Goal: Task Accomplishment & Management: Manage account settings

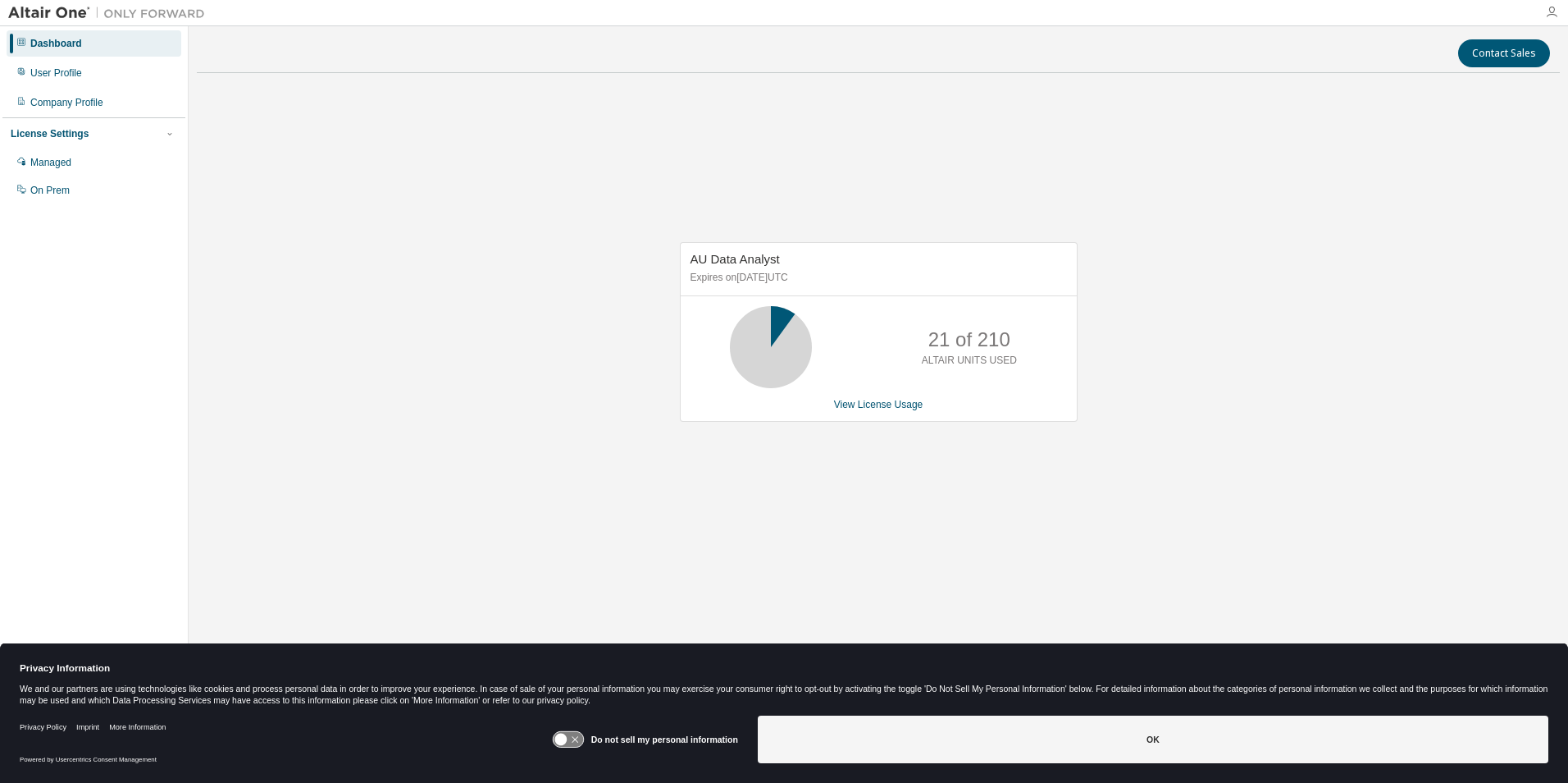
click at [1548, 12] on icon "button" at bounding box center [1552, 12] width 14 height 14
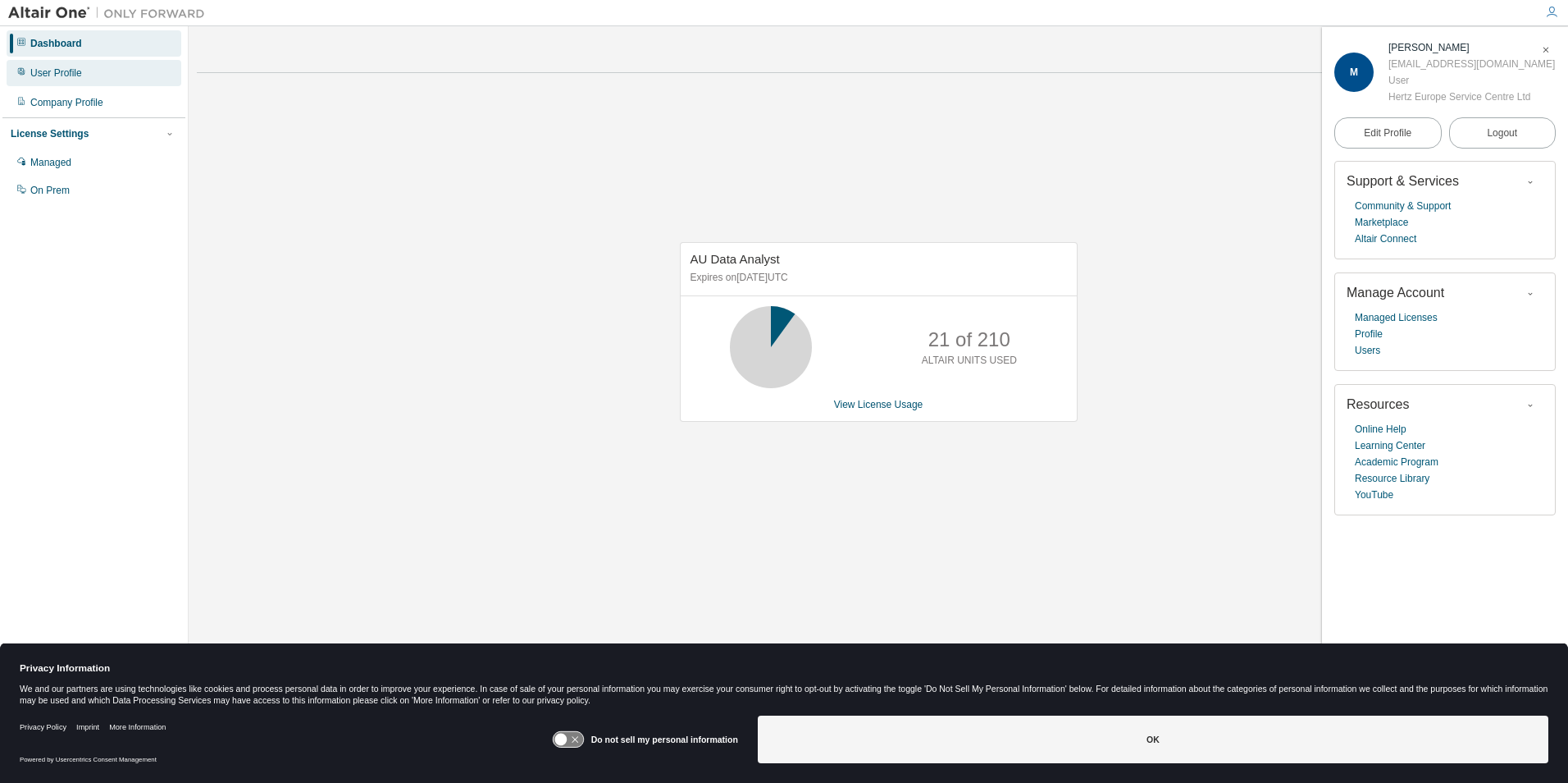
click at [62, 80] on div "User Profile" at bounding box center [93, 72] width 175 height 26
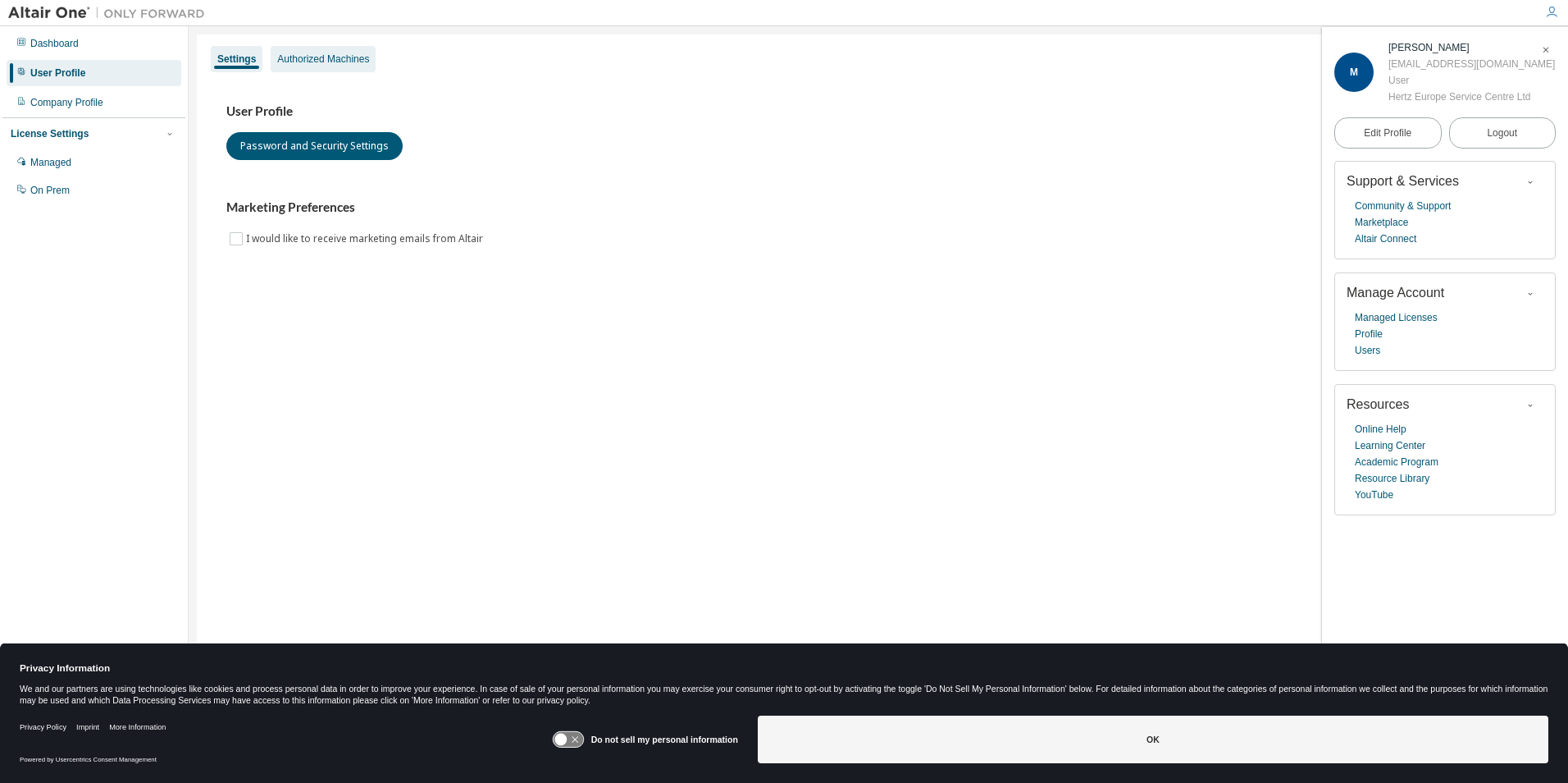
click at [311, 59] on div "Authorized Machines" at bounding box center [323, 59] width 92 height 14
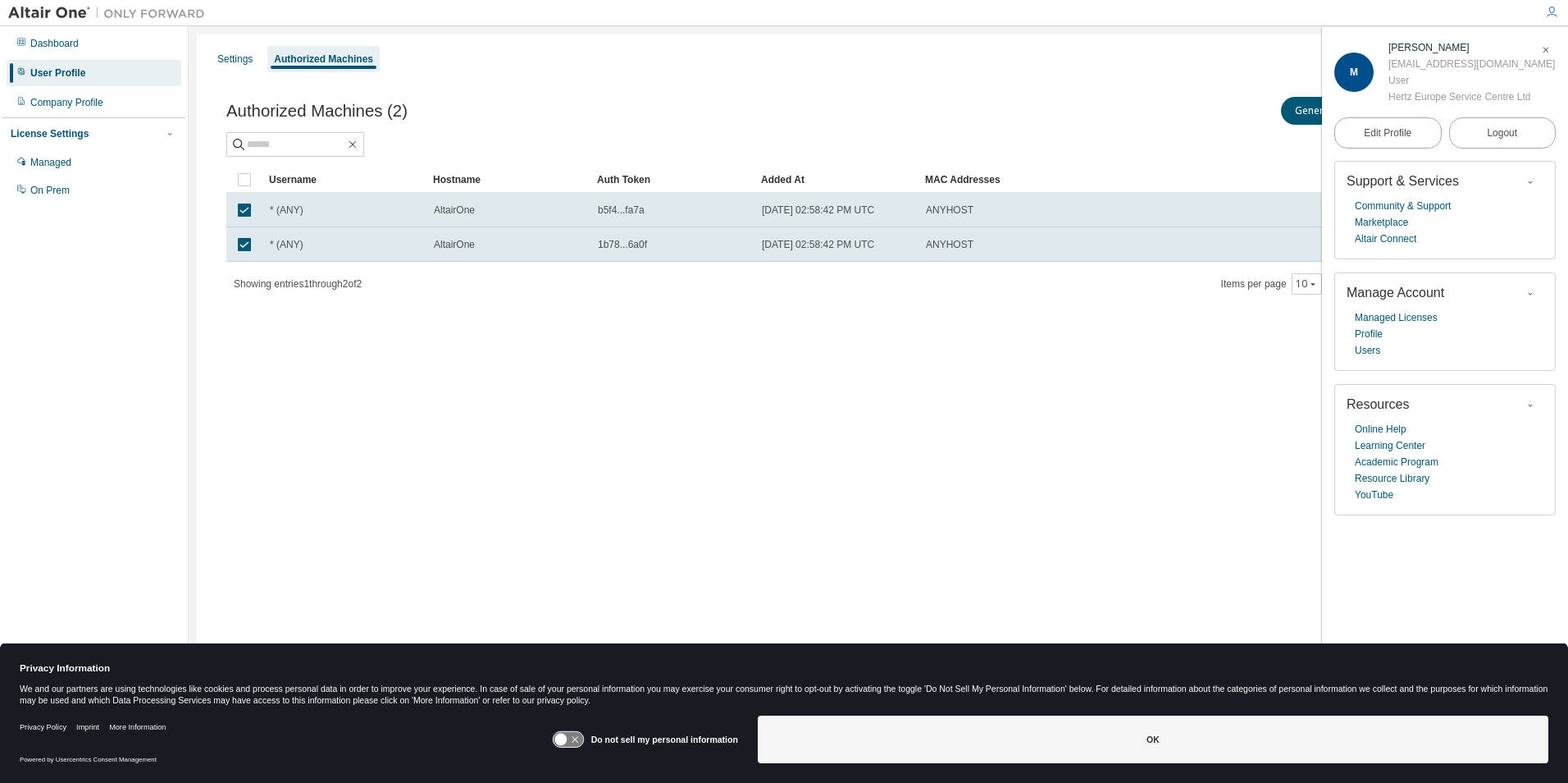
click at [1542, 46] on icon "button" at bounding box center [1545, 50] width 10 height 10
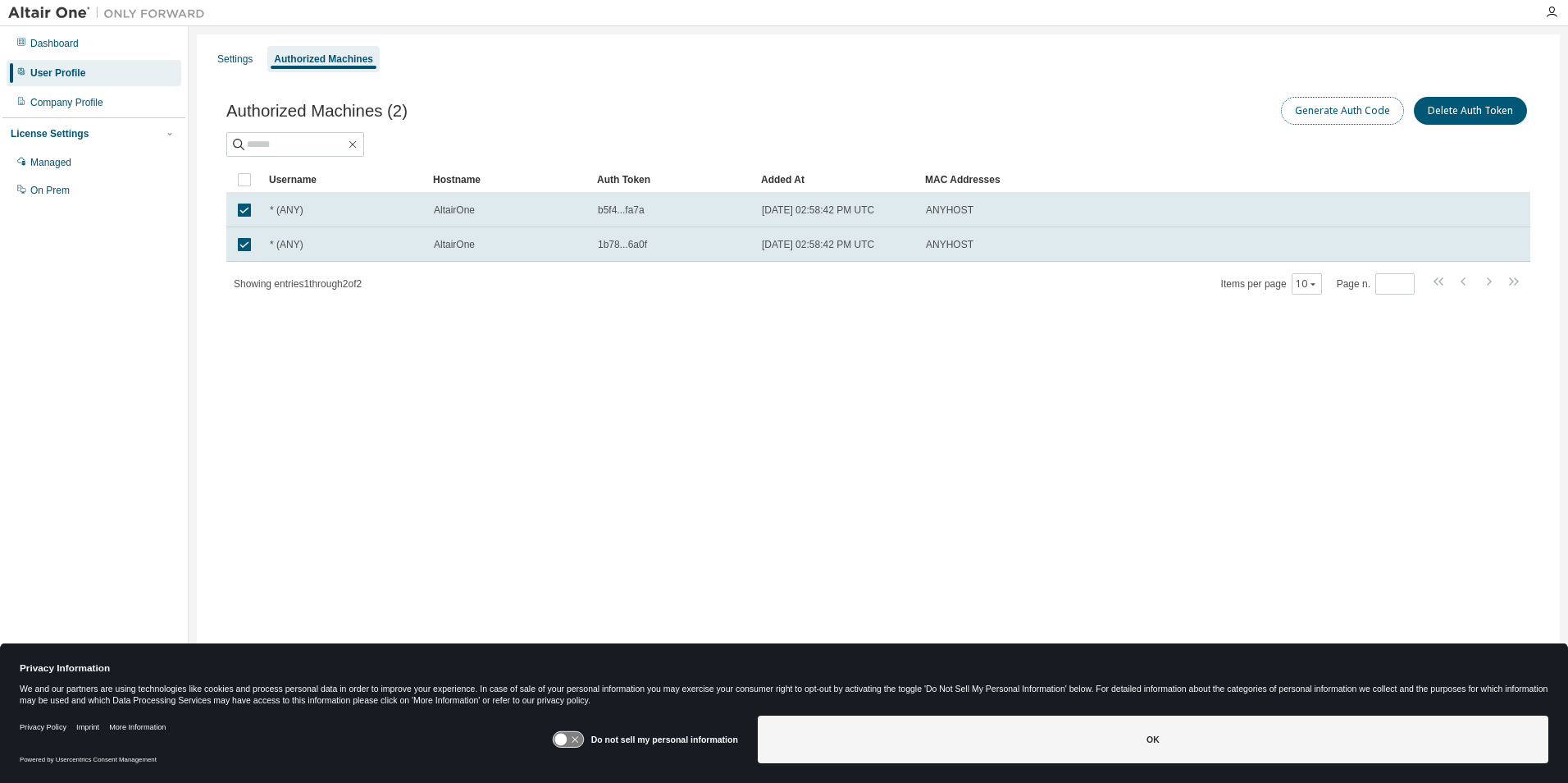
click at [1354, 114] on button "Generate Auth Code" at bounding box center [1343, 110] width 123 height 28
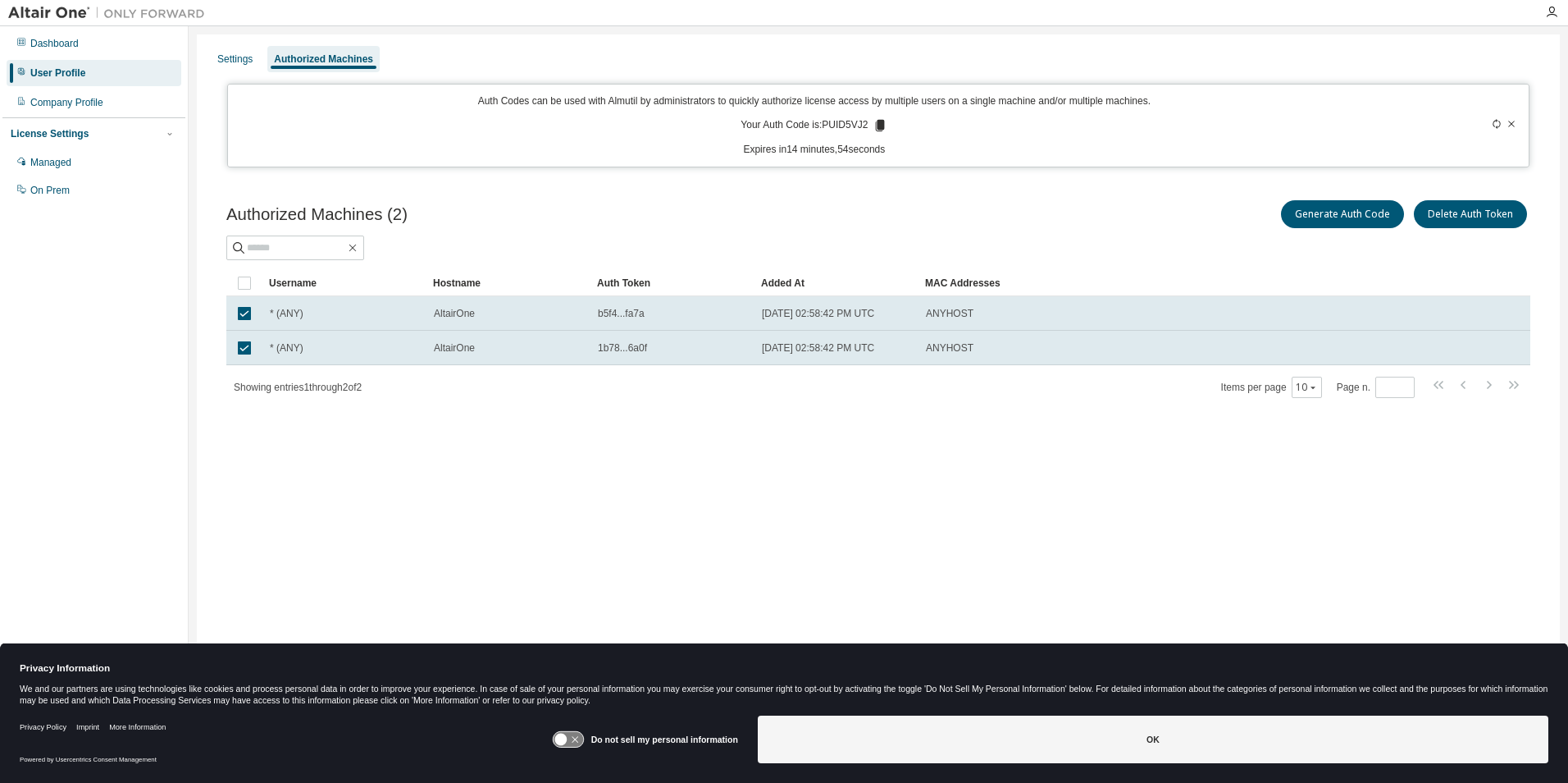
click at [879, 126] on icon at bounding box center [880, 125] width 9 height 12
click at [931, 548] on div "Settings Authorized Machines Auth Codes can be used with Almutil by administrat…" at bounding box center [879, 380] width 1363 height 692
click at [1212, 568] on div "Settings Authorized Machines Auth Codes can be used with Almutil by administrat…" at bounding box center [879, 380] width 1363 height 692
click at [1321, 547] on div "Settings Authorized Machines Auth Codes can be used with Almutil by administrat…" at bounding box center [879, 380] width 1363 height 692
click at [836, 594] on div "Settings Authorized Machines Auth Codes can be used with Almutil by administrat…" at bounding box center [879, 380] width 1363 height 692
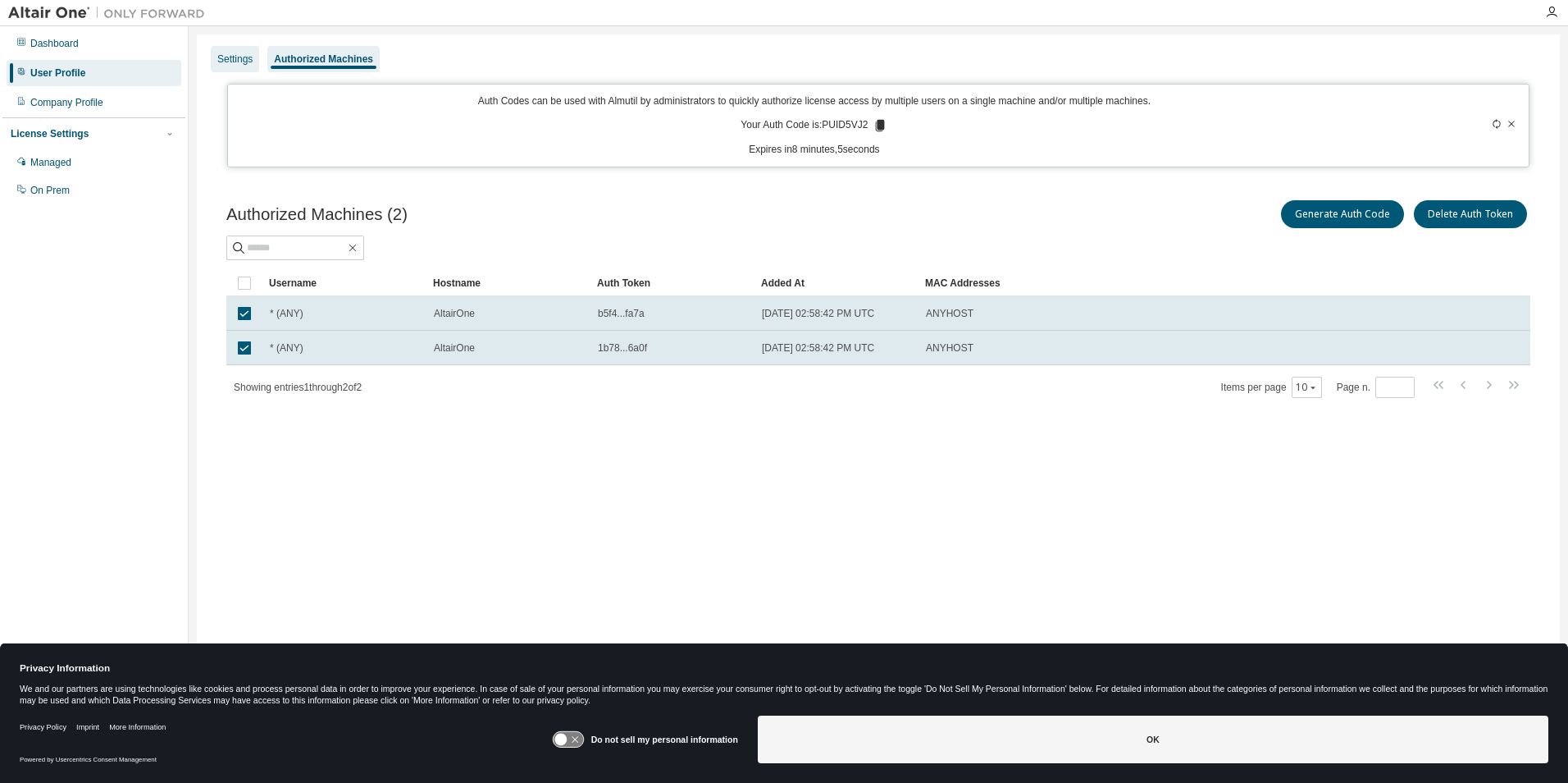
click at [243, 60] on div "Settings" at bounding box center [234, 59] width 35 height 14
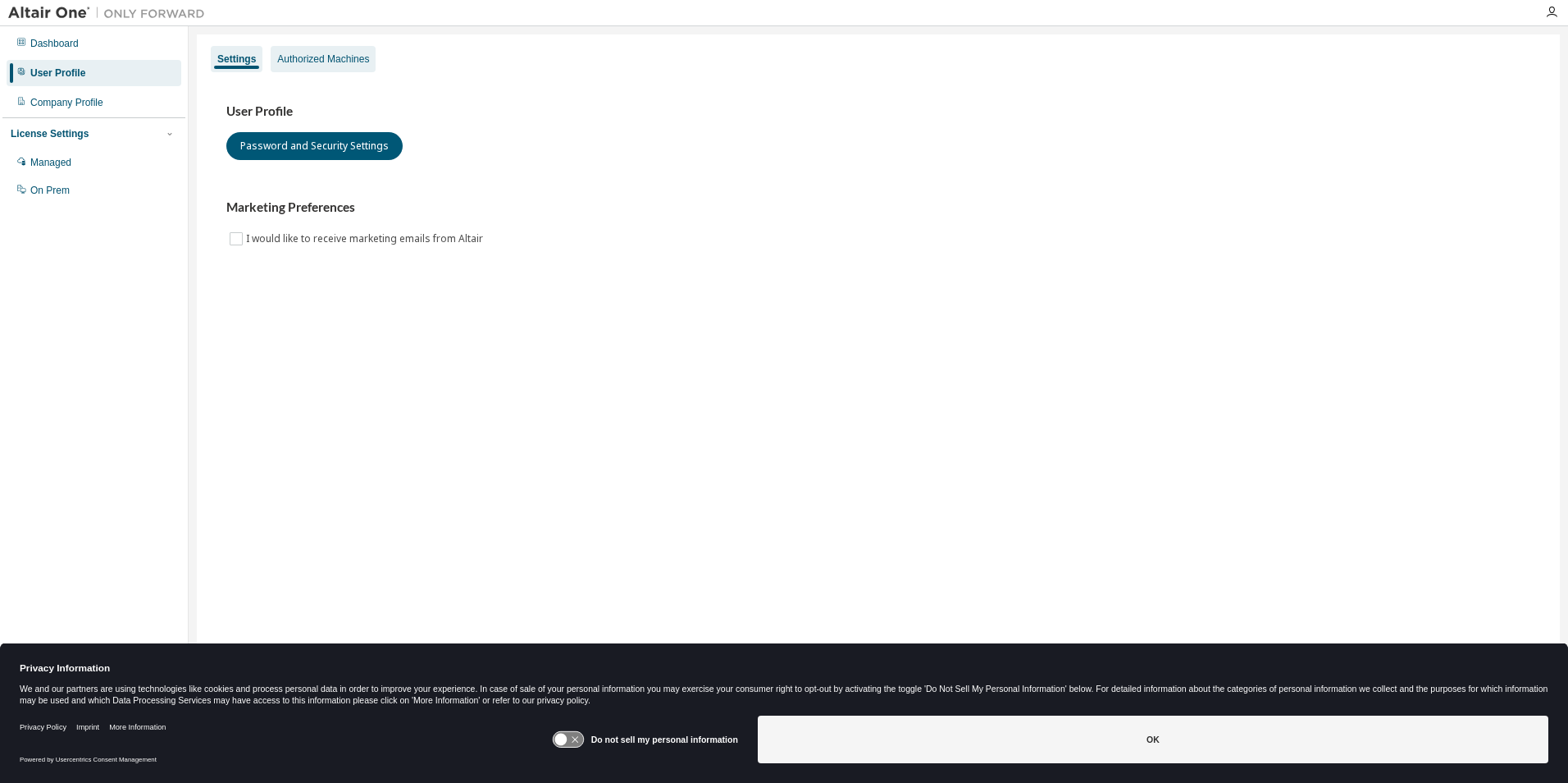
click at [337, 62] on div "Authorized Machines" at bounding box center [323, 59] width 92 height 14
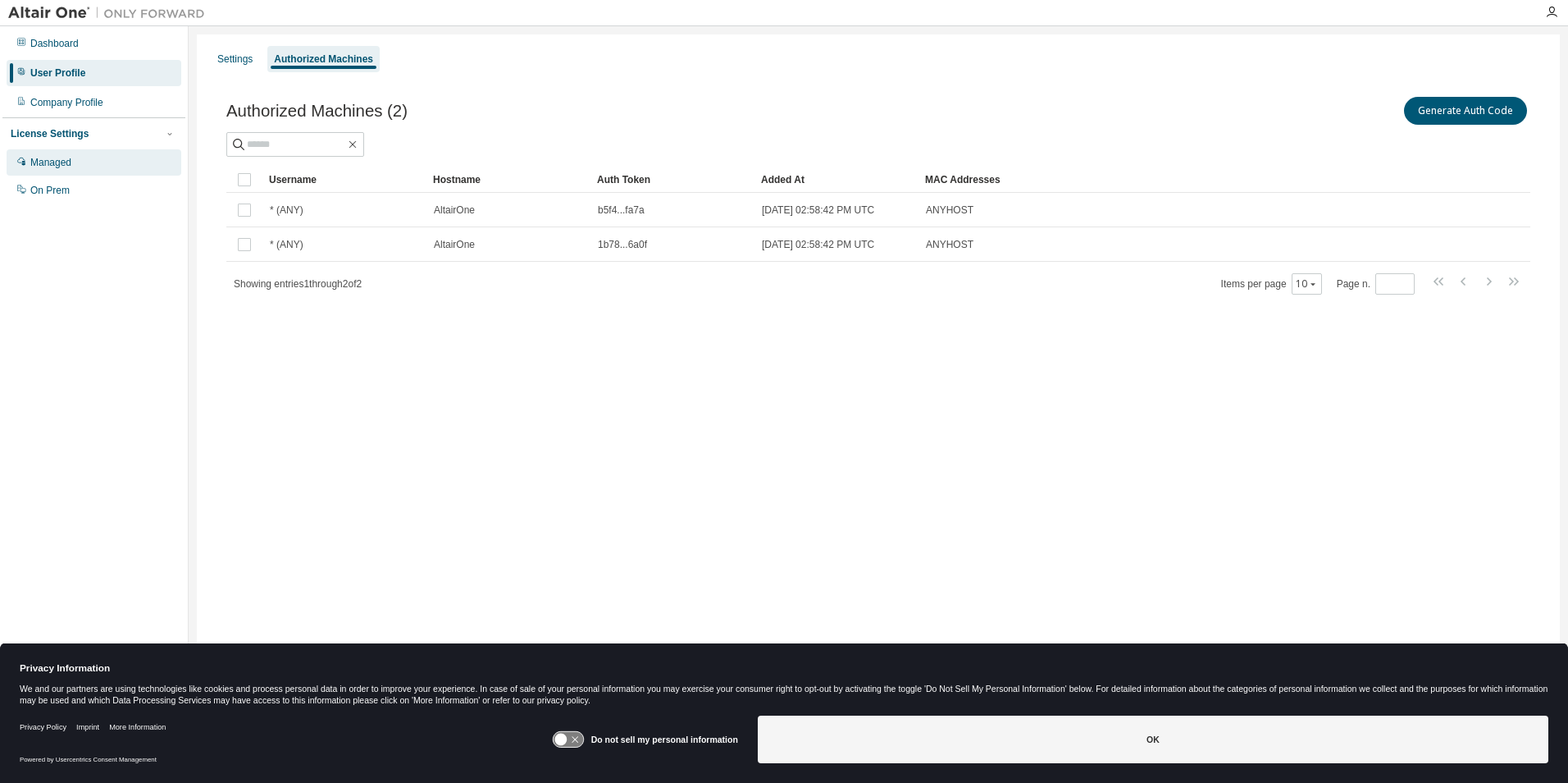
click at [53, 163] on div "Managed" at bounding box center [51, 162] width 41 height 14
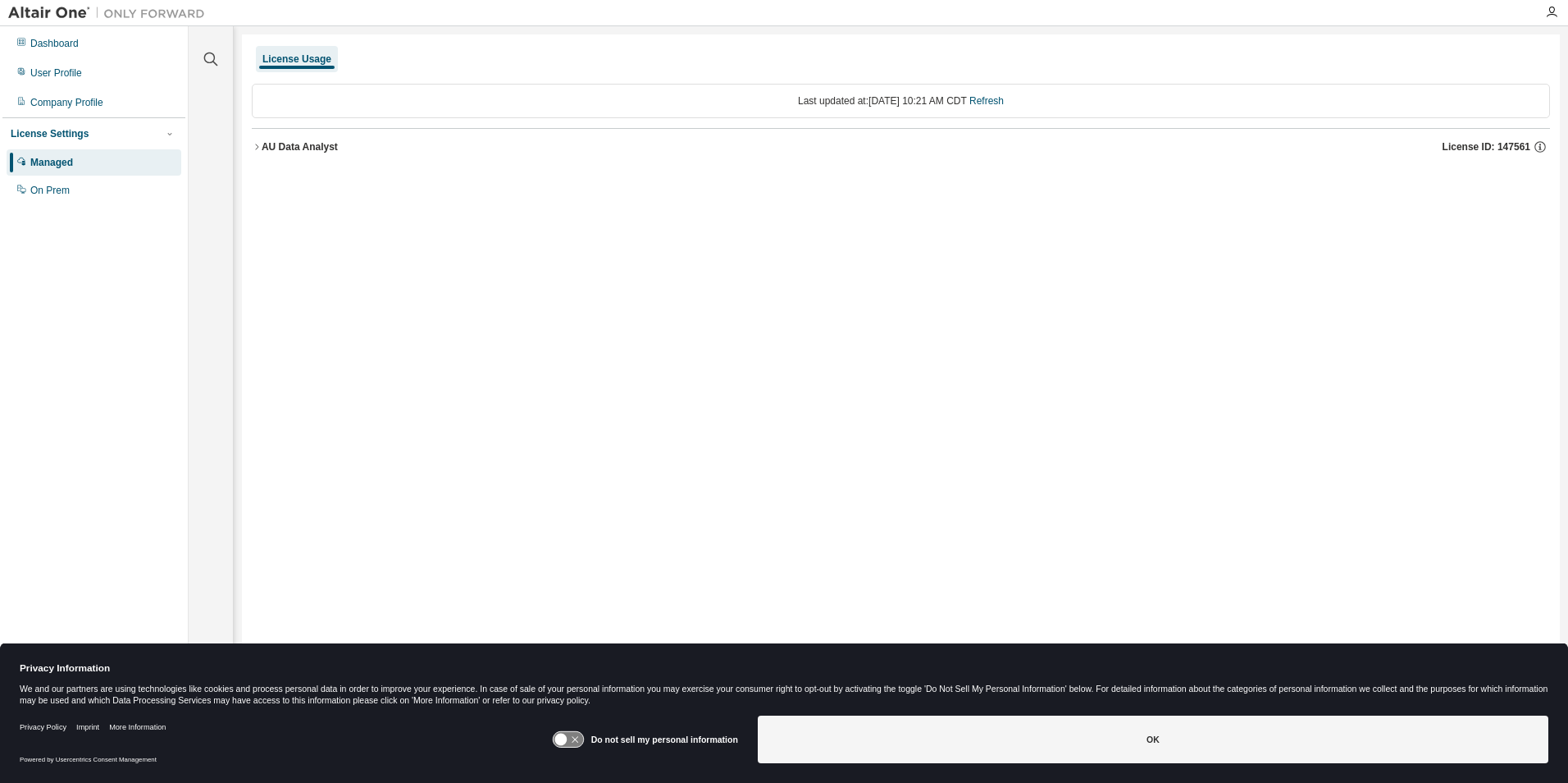
click at [263, 146] on div "AU Data Analyst" at bounding box center [299, 147] width 76 height 14
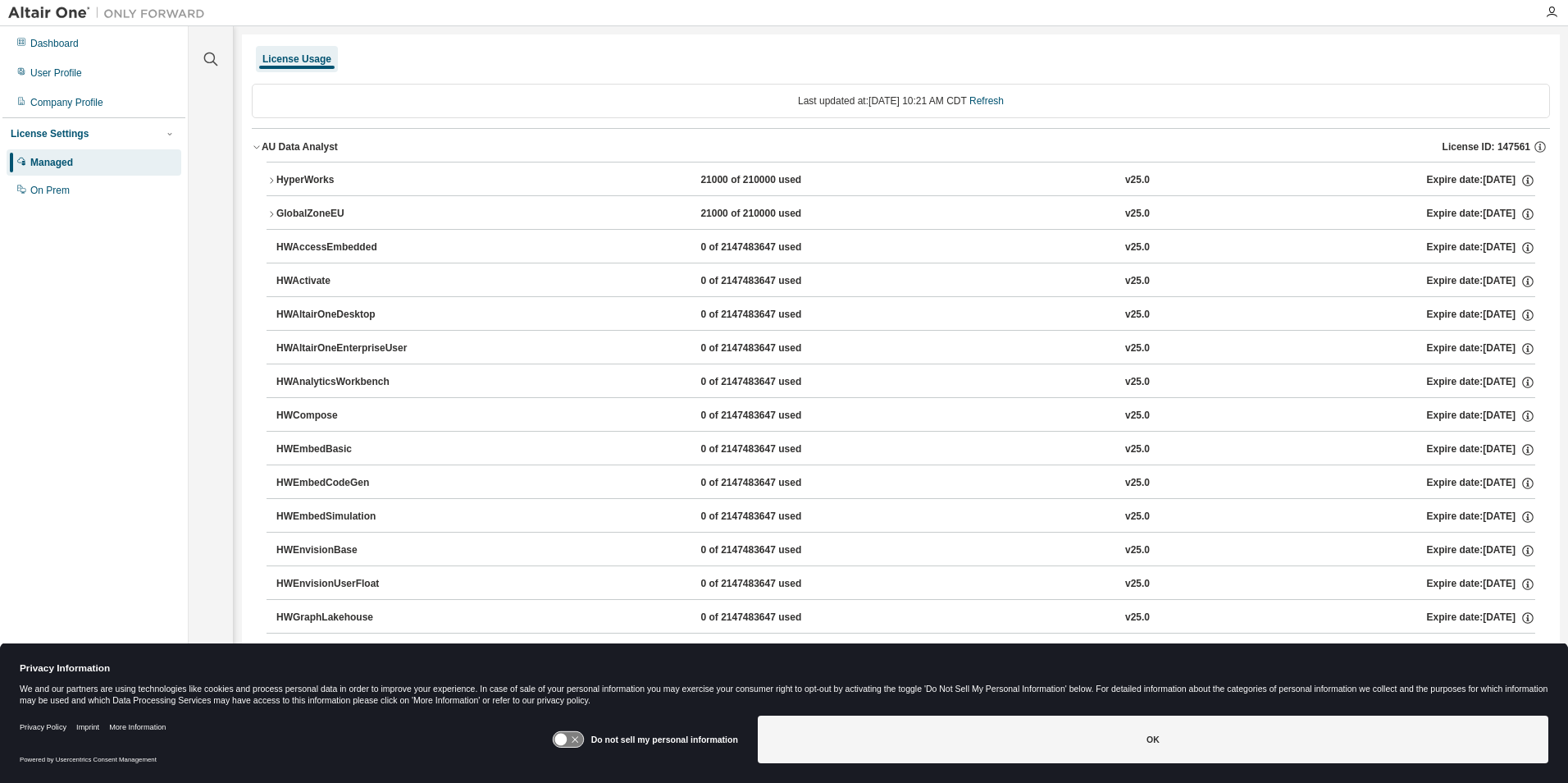
click at [272, 210] on icon "button" at bounding box center [271, 214] width 10 height 10
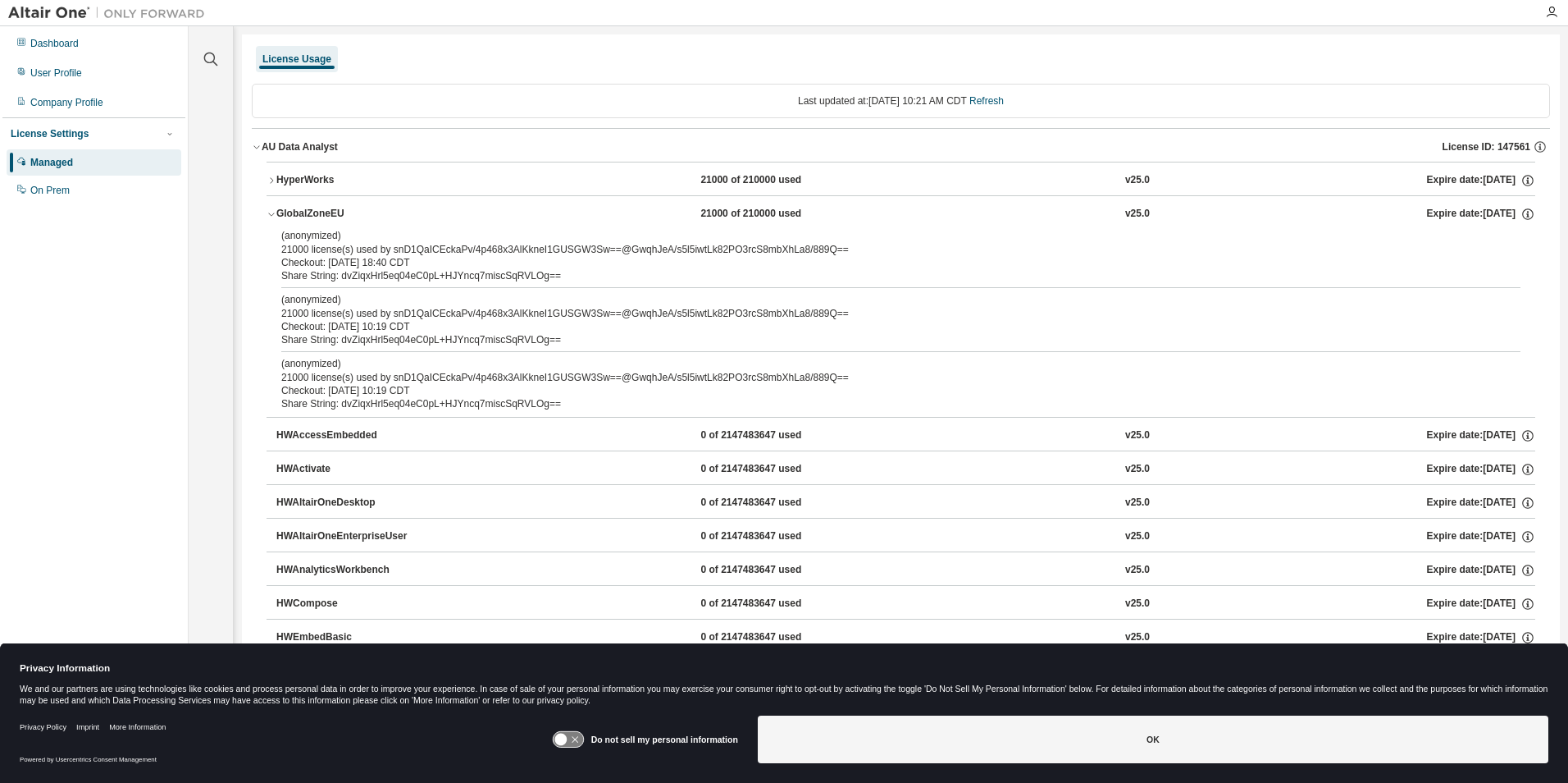
click at [276, 180] on div "HyperWorks" at bounding box center [349, 180] width 147 height 14
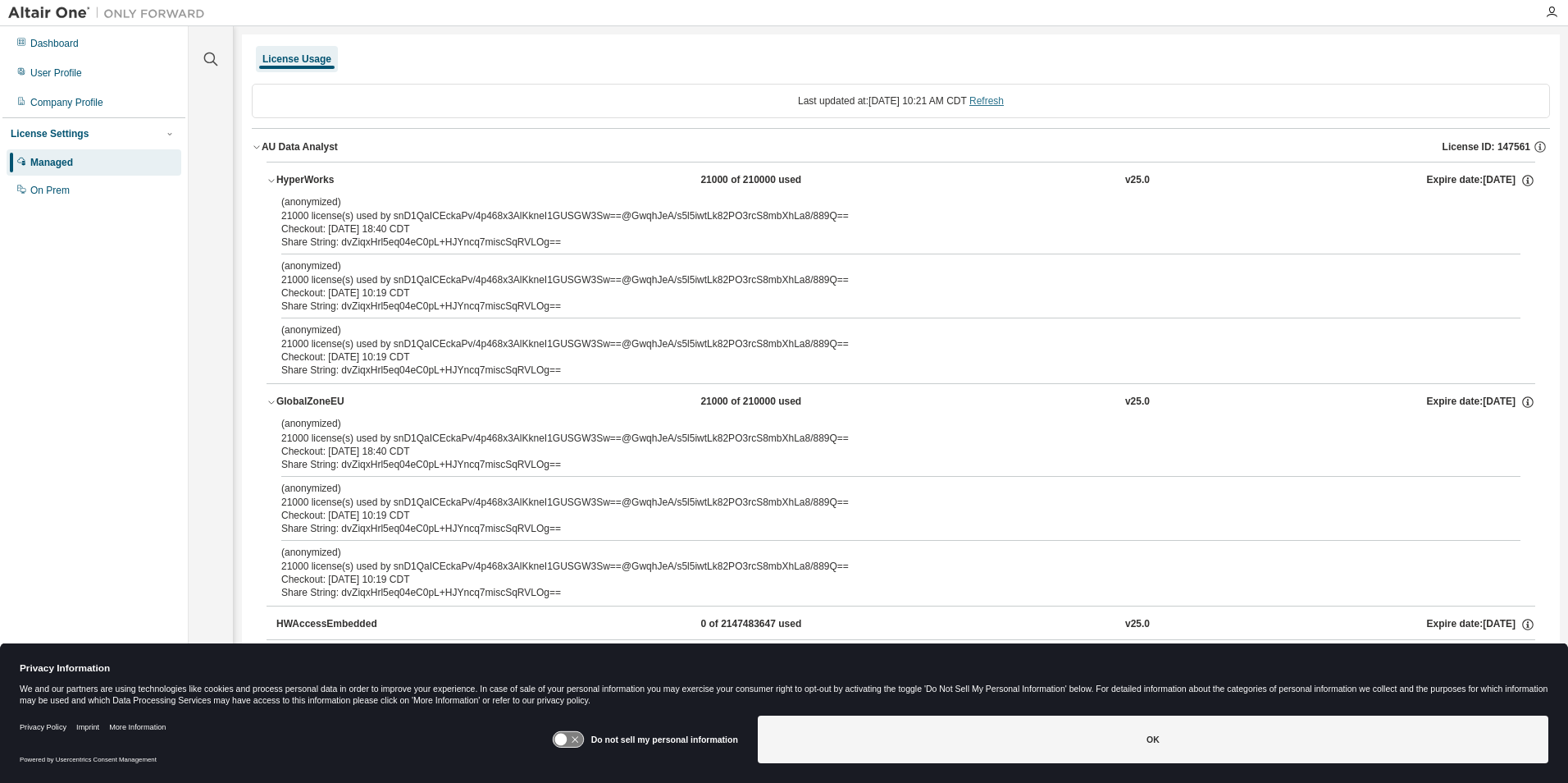
click at [994, 100] on link "Refresh" at bounding box center [986, 100] width 34 height 12
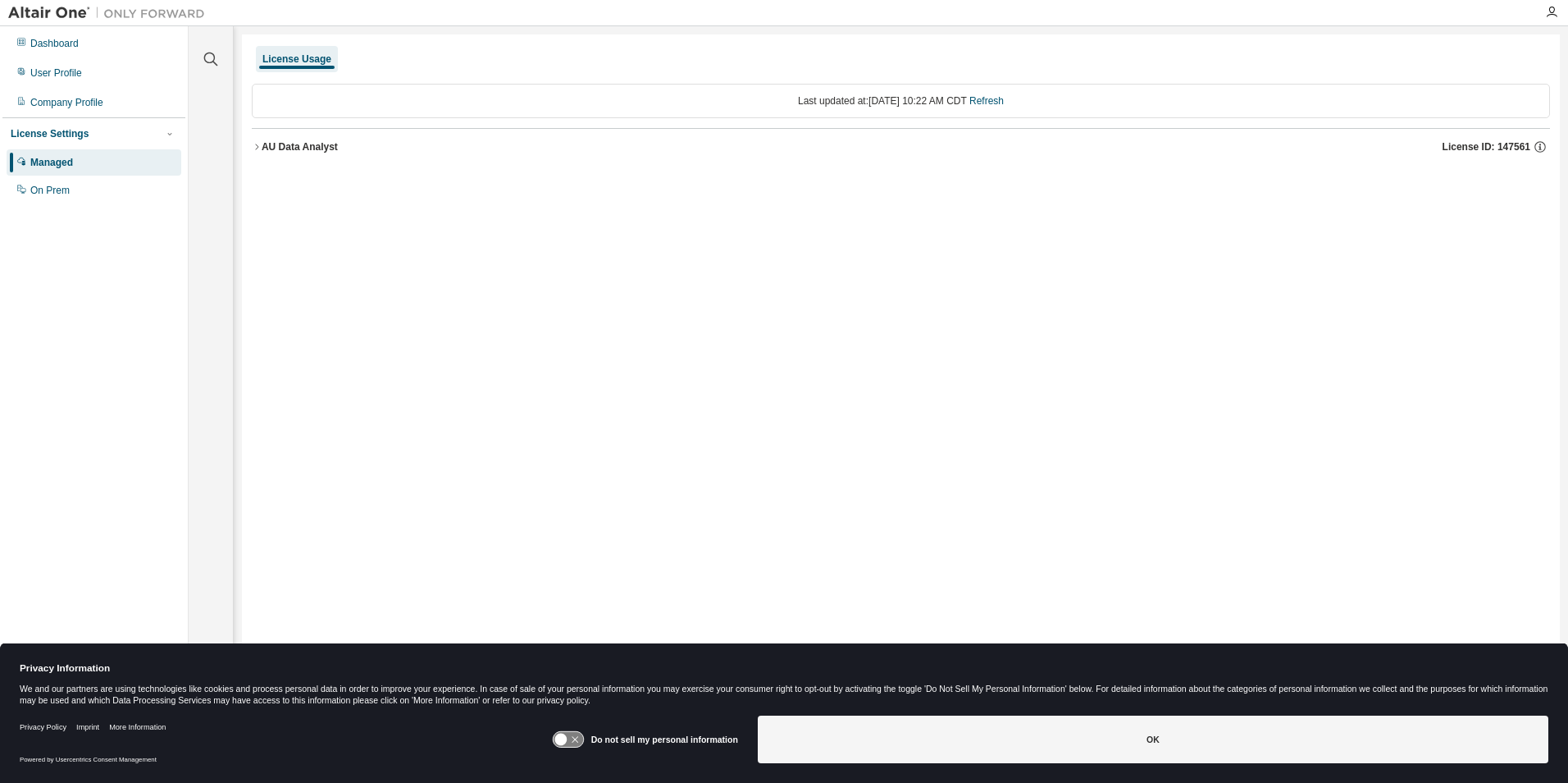
click at [253, 146] on icon "button" at bounding box center [256, 147] width 10 height 10
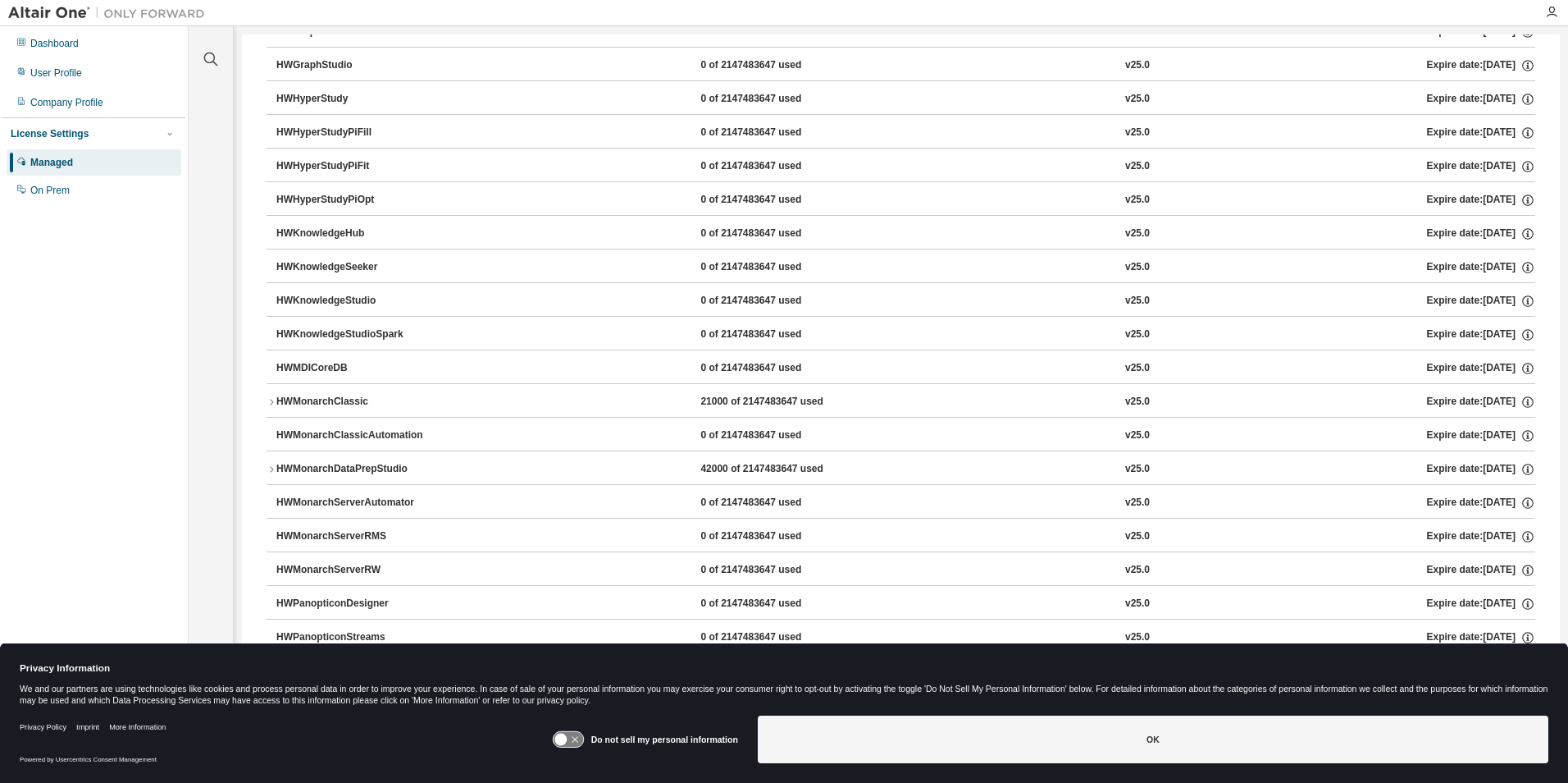
scroll to position [568, 0]
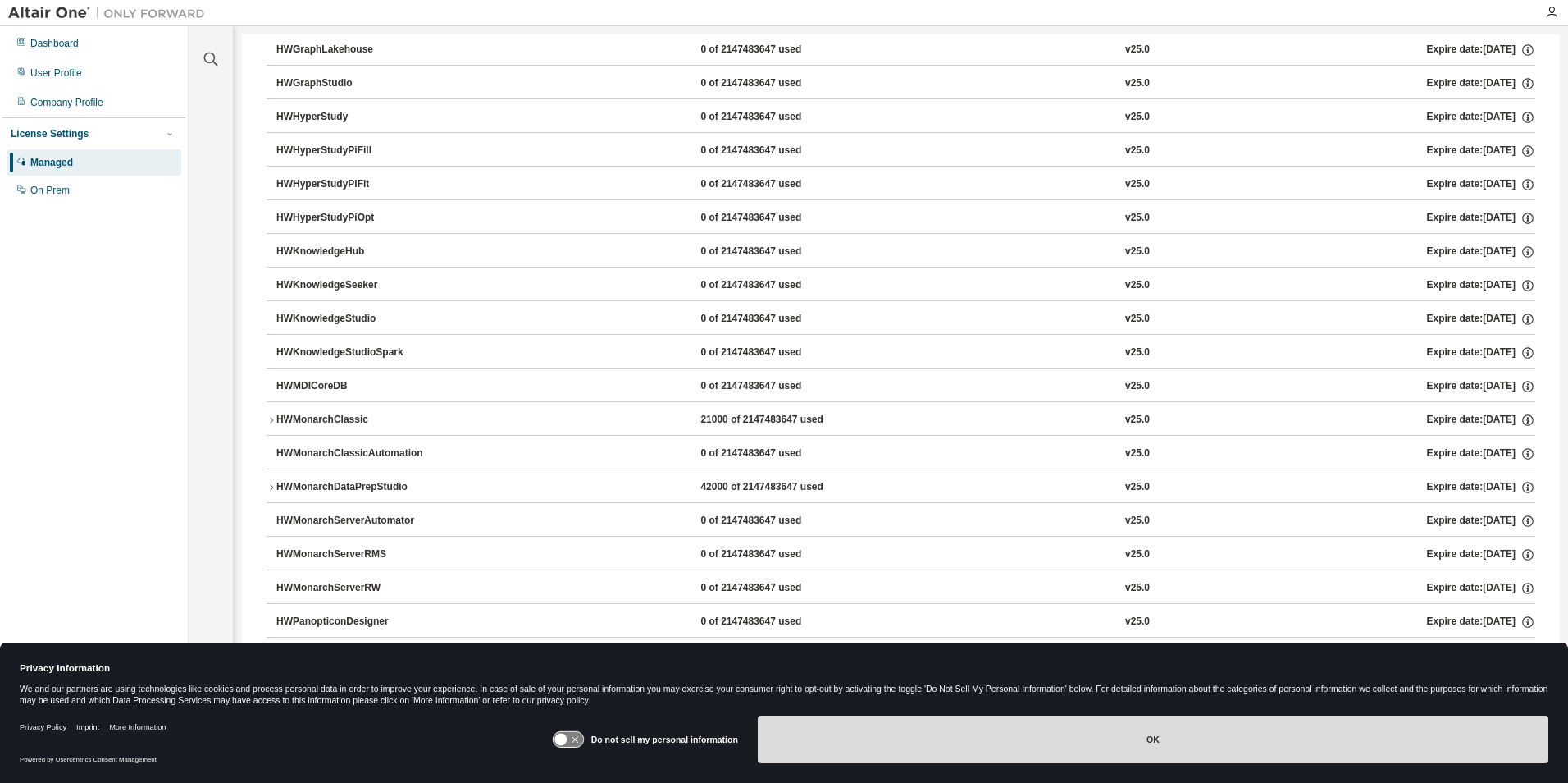
click at [986, 734] on button "OK" at bounding box center [1154, 739] width 791 height 48
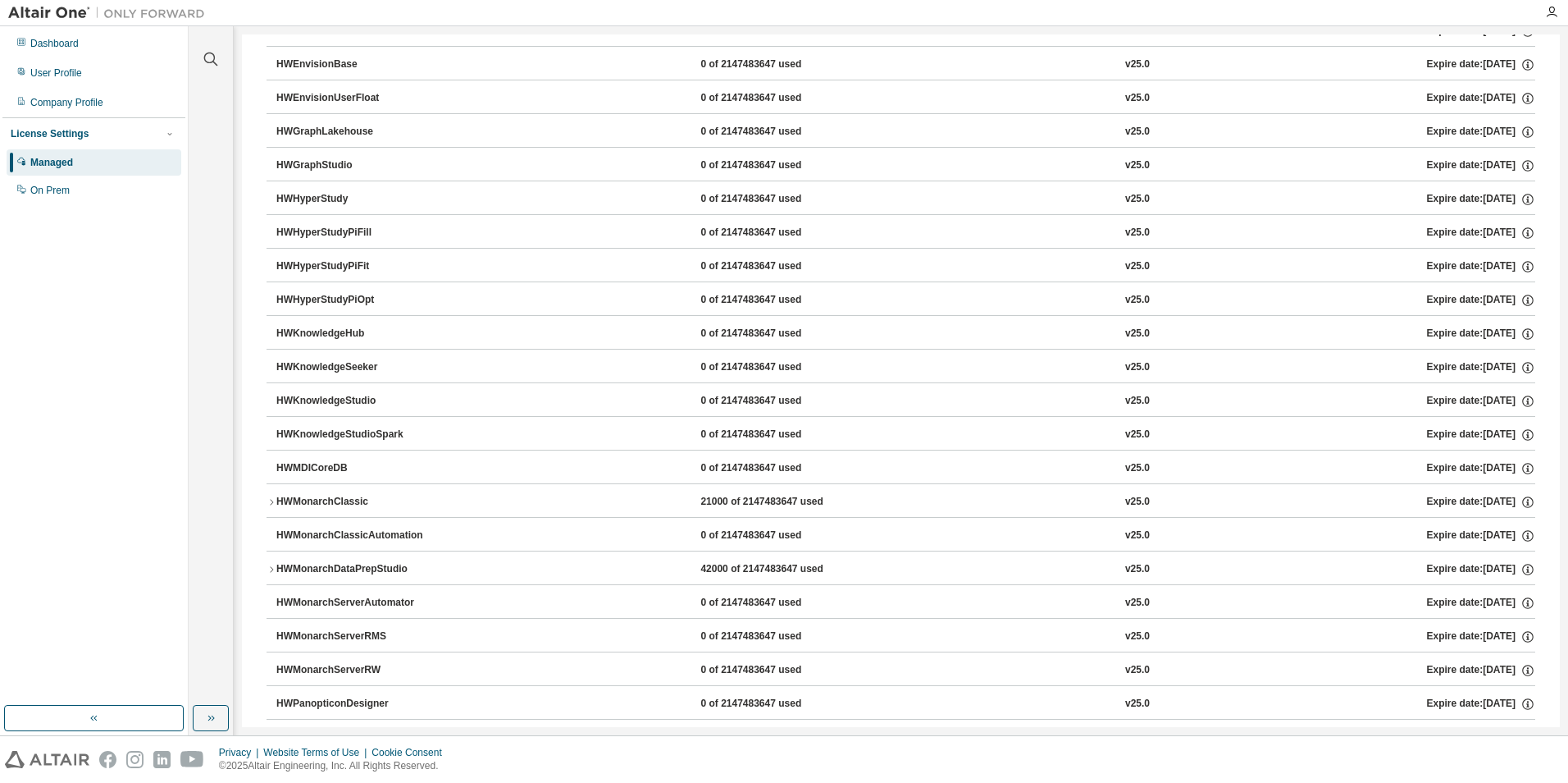
scroll to position [0, 0]
